Goal: Task Accomplishment & Management: Use online tool/utility

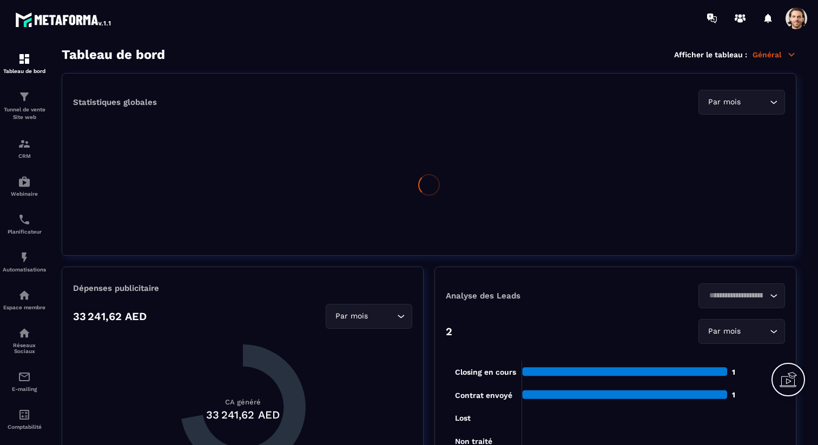
click at [791, 17] on span at bounding box center [797, 19] width 22 height 22
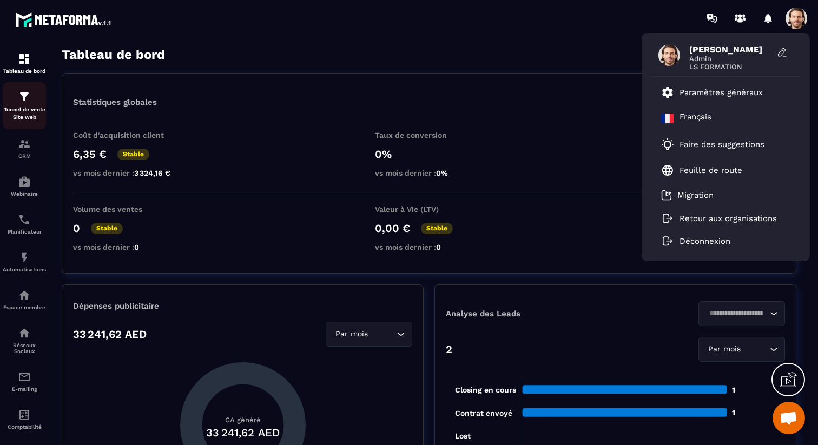
click at [31, 119] on p "Tunnel de vente Site web" at bounding box center [24, 113] width 43 height 15
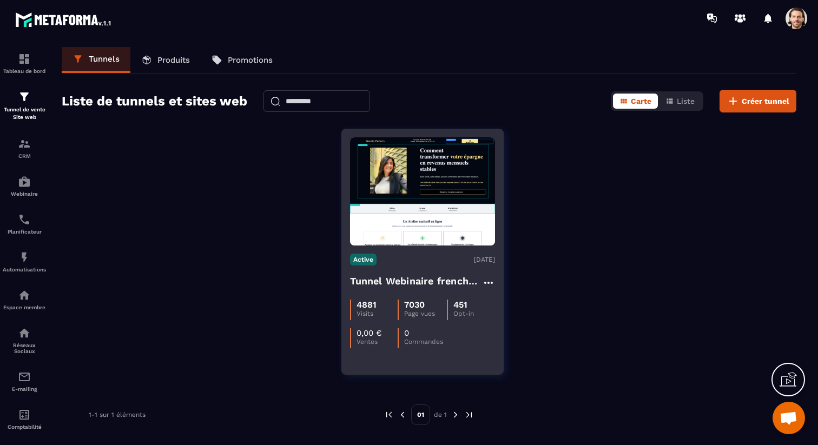
click at [373, 281] on h4 "Tunnel Webinaire frenchy partners" at bounding box center [416, 281] width 132 height 15
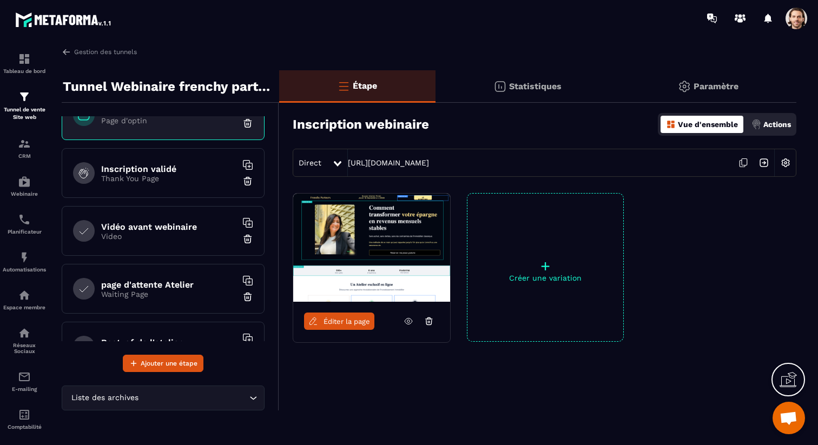
scroll to position [38, 0]
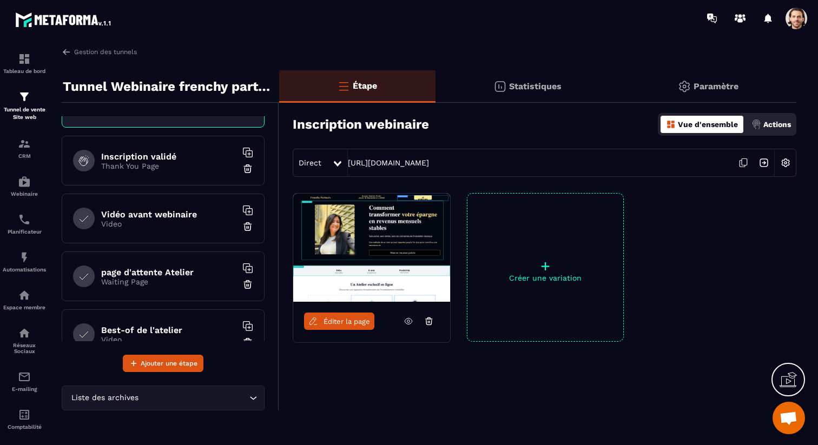
click at [173, 228] on p "Video" at bounding box center [168, 224] width 135 height 9
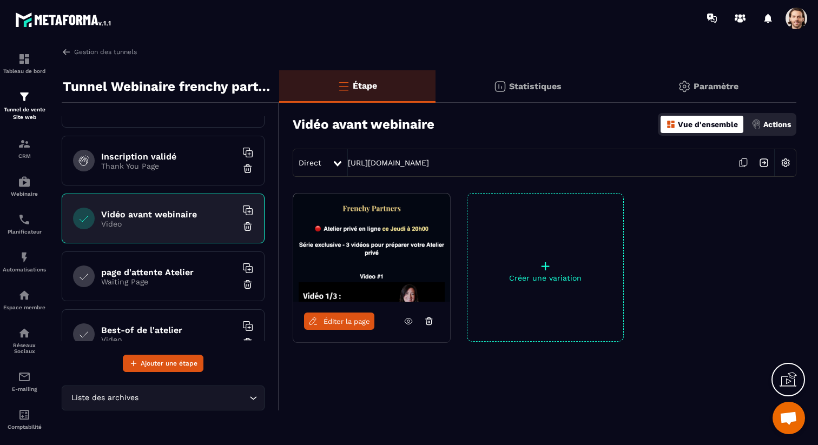
click at [764, 164] on img at bounding box center [764, 163] width 21 height 21
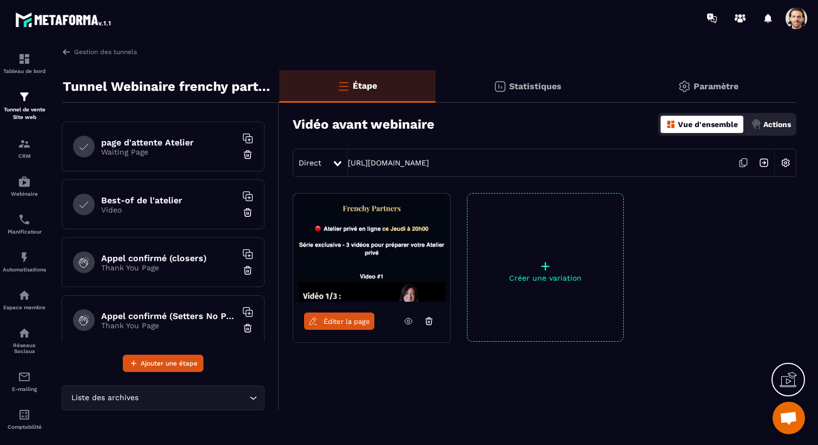
scroll to position [152, 0]
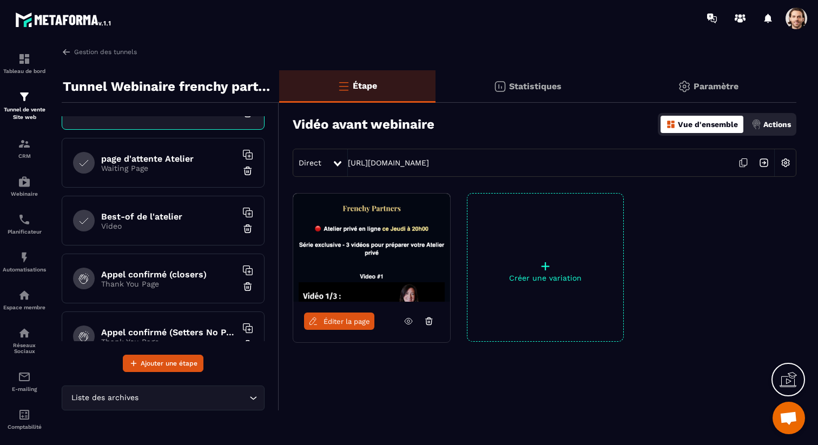
click at [171, 152] on div "page d'attente Atelier Waiting Page" at bounding box center [163, 163] width 203 height 50
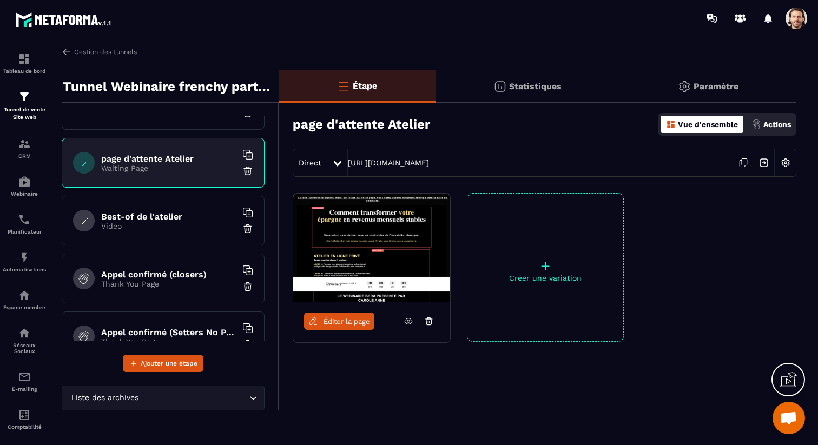
click at [767, 160] on img at bounding box center [764, 163] width 21 height 21
click at [353, 320] on span "Éditer la page" at bounding box center [347, 322] width 47 height 8
